Goal: Check status

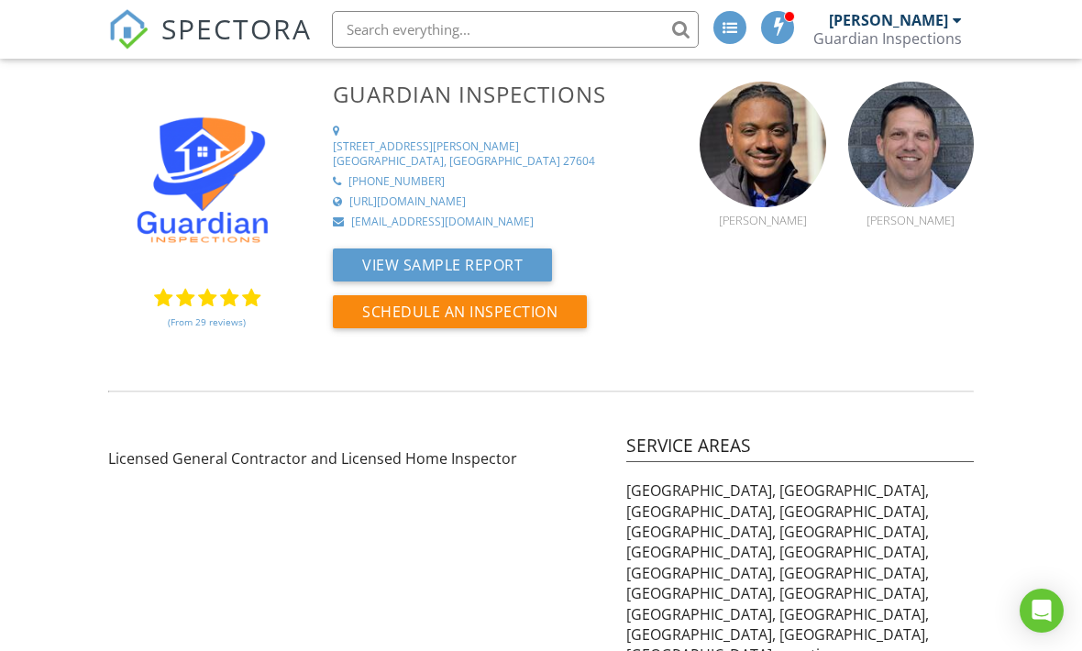
click at [957, 39] on div "Guardian Inspections" at bounding box center [887, 38] width 149 height 18
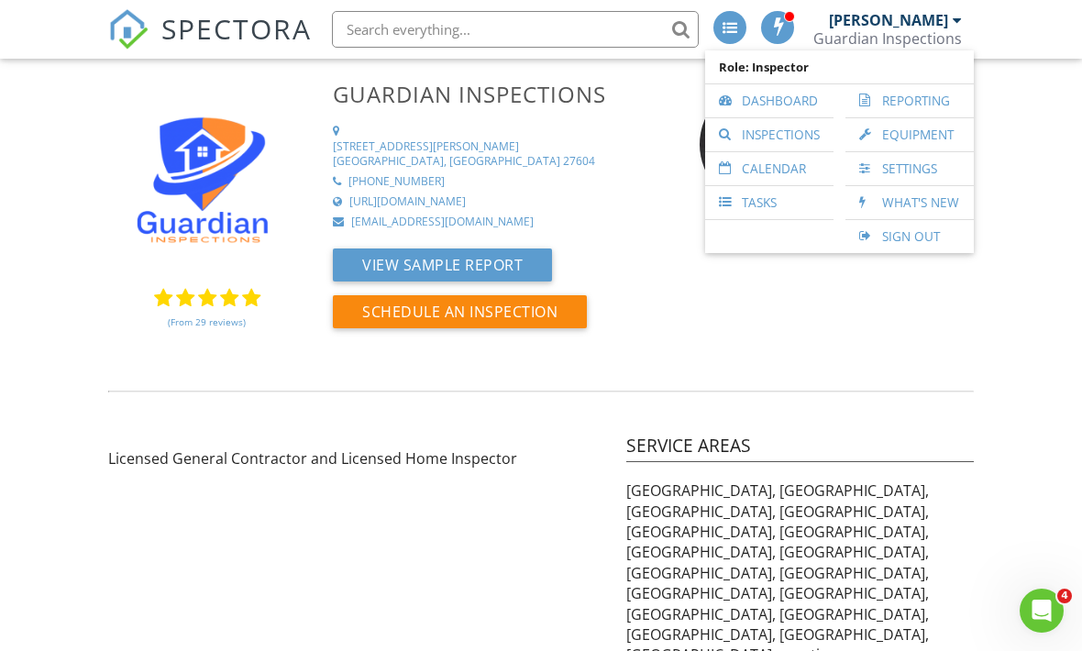
click at [801, 114] on link "Dashboard" at bounding box center [769, 100] width 110 height 33
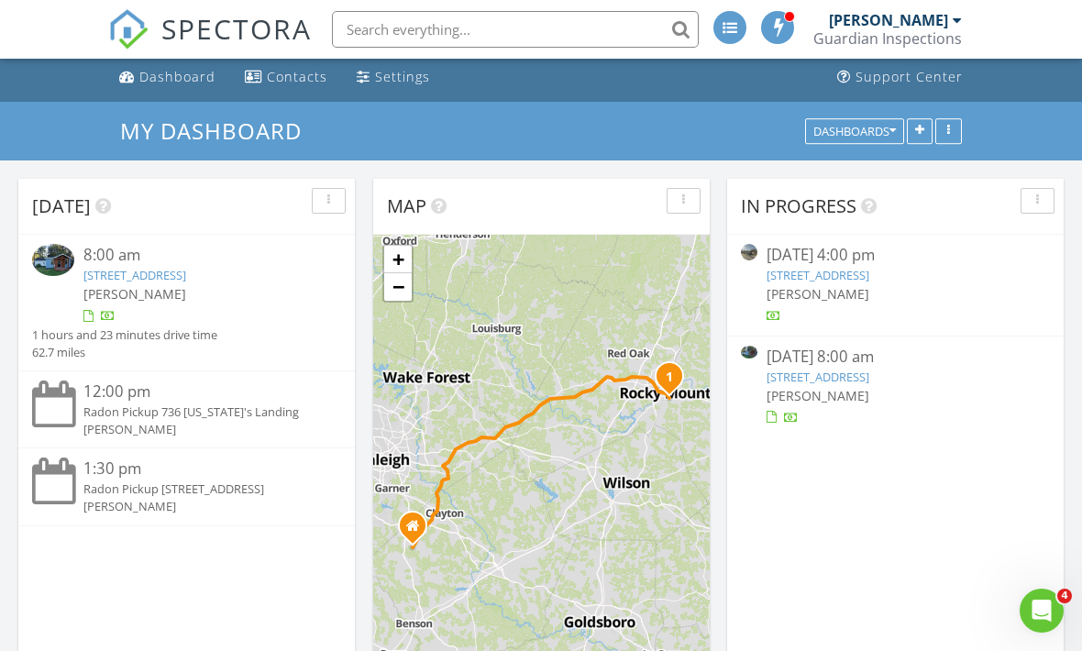
scroll to position [7, 0]
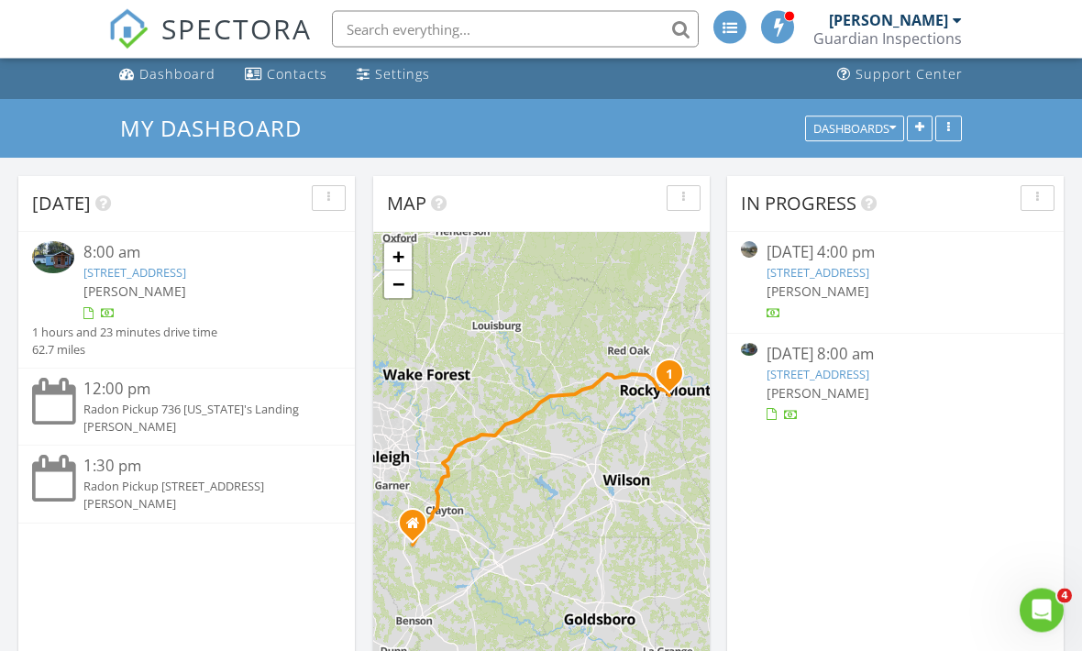
click at [869, 370] on link "[STREET_ADDRESS]" at bounding box center [818, 375] width 103 height 17
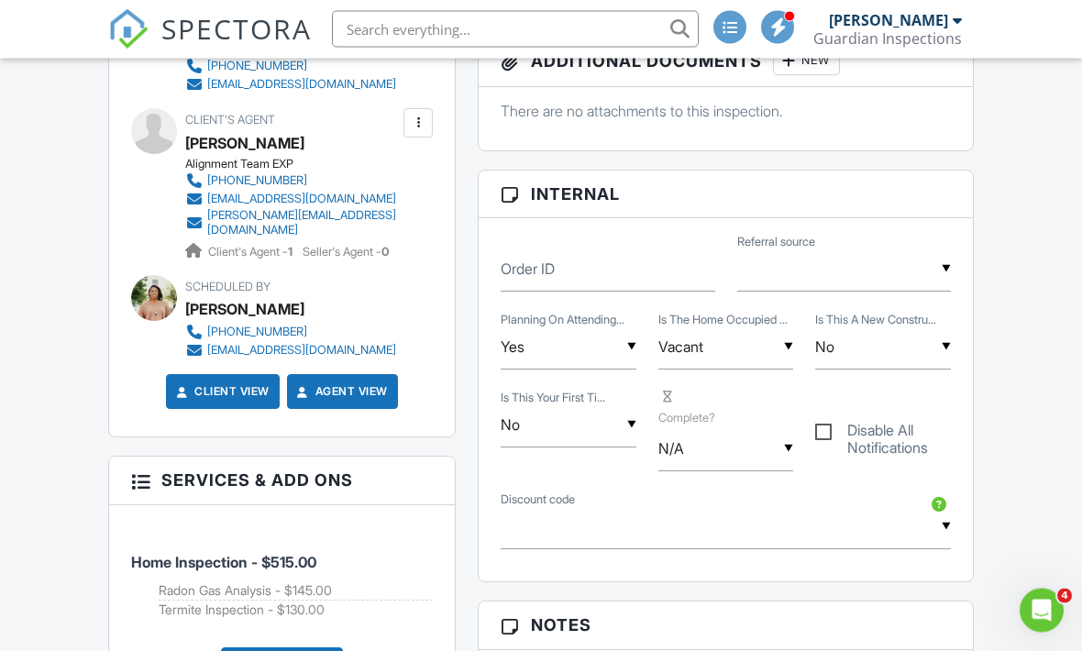
scroll to position [723, 0]
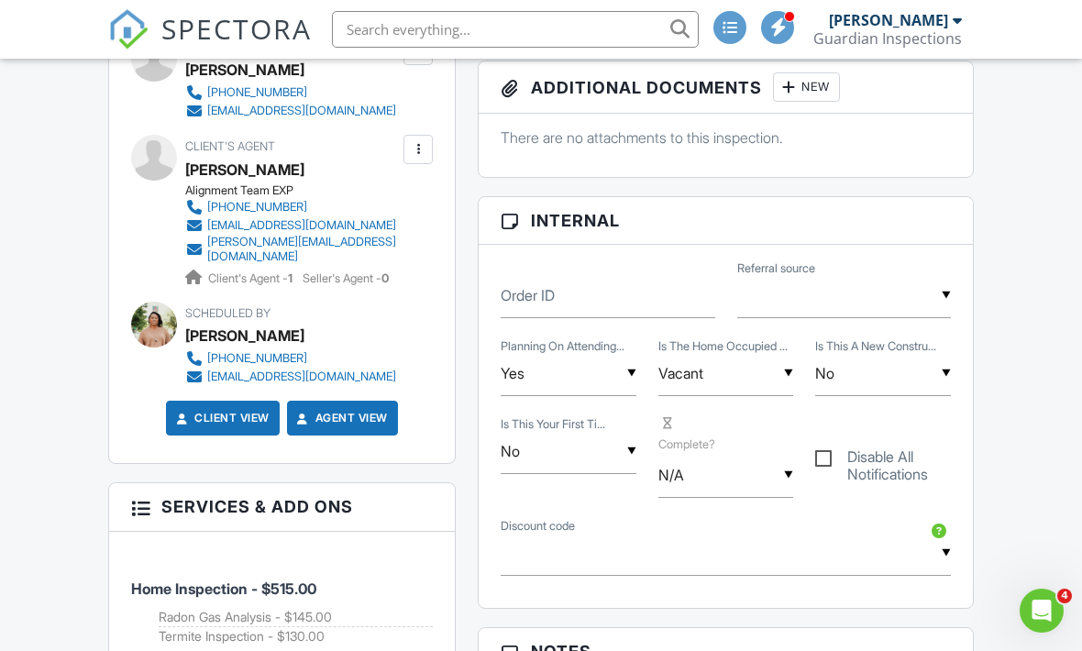
click at [591, 376] on input "Yes" at bounding box center [569, 373] width 136 height 45
click at [577, 514] on li "No" at bounding box center [569, 514] width 114 height 46
type input "No"
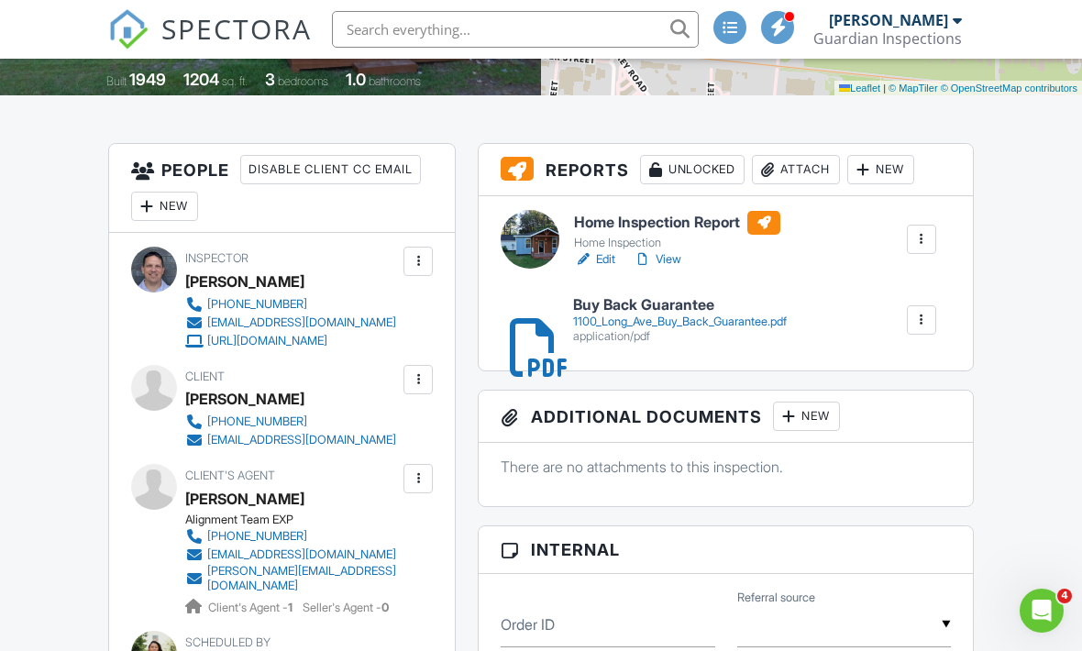
scroll to position [392, 0]
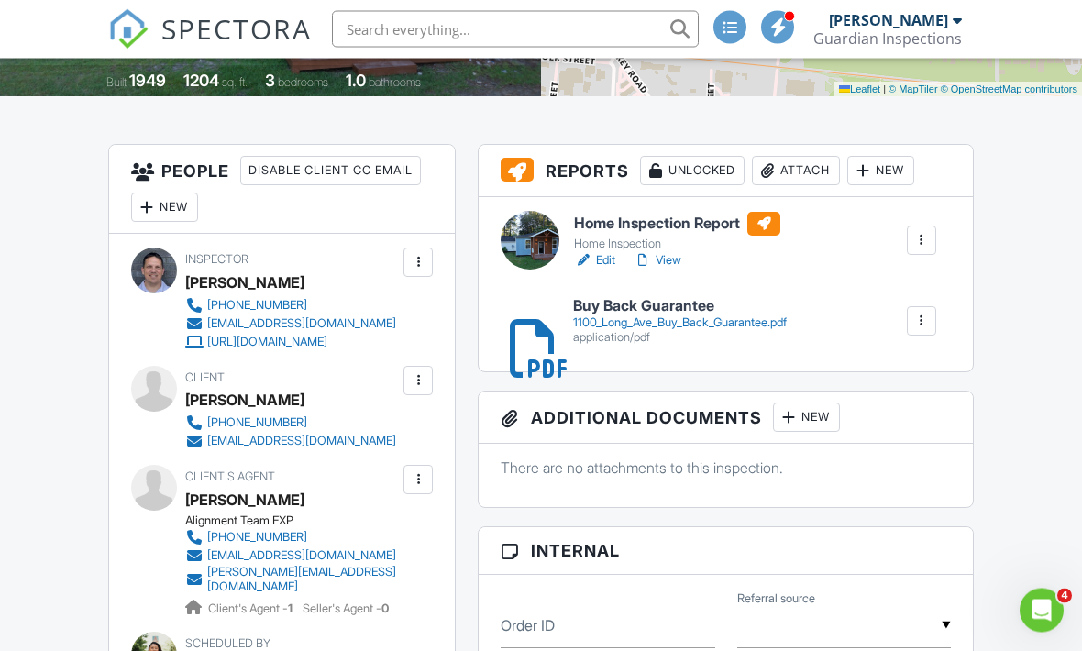
click at [668, 258] on link "View" at bounding box center [658, 261] width 48 height 18
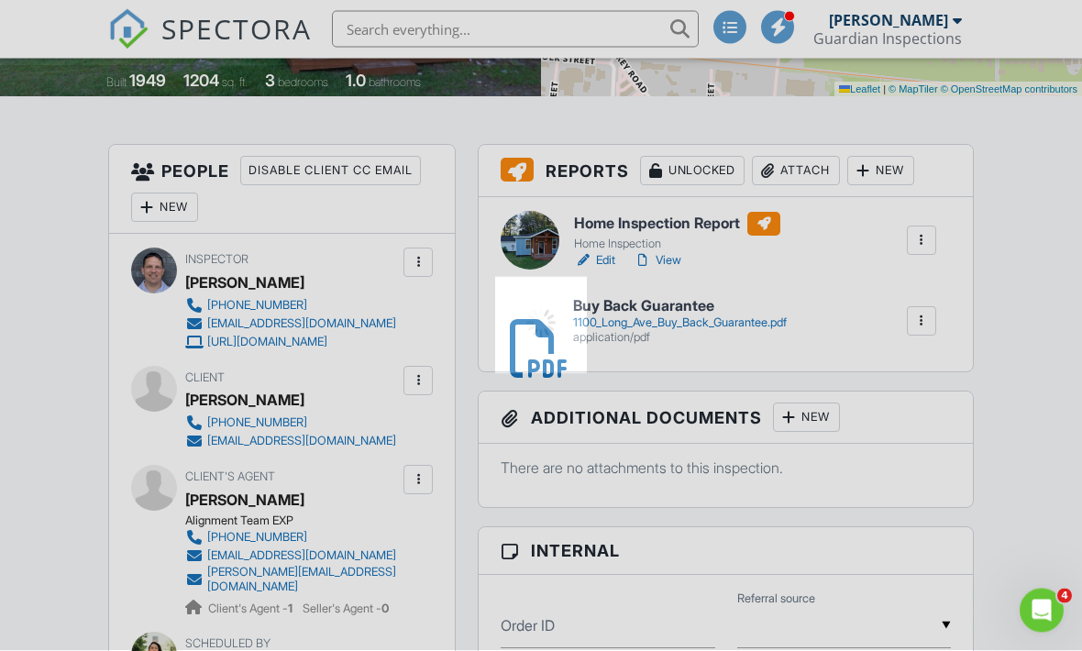
scroll to position [393, 0]
